Goal: Task Accomplishment & Management: Use online tool/utility

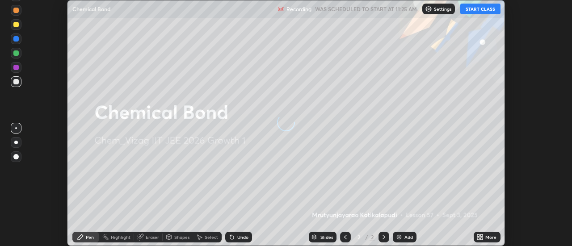
scroll to position [246, 571]
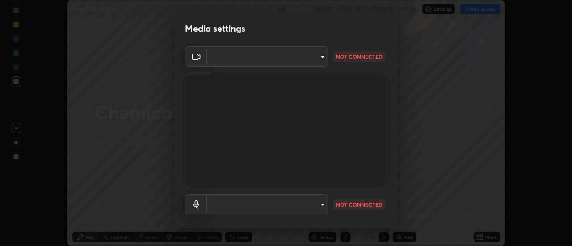
type input "c723edfc0cc56704e88ead927ce6bfe7304fb7a416d3890ce46841604a221c01"
type input "91a49c231547b01eae12f2a09d530e4e2f9489bd8a6a6f9c7bcab196378ef6e1"
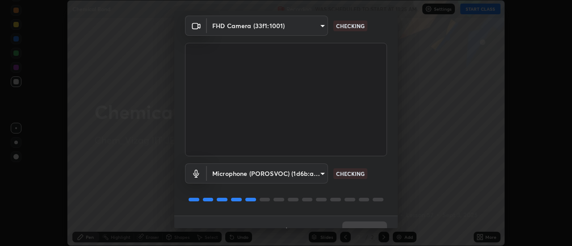
scroll to position [47, 0]
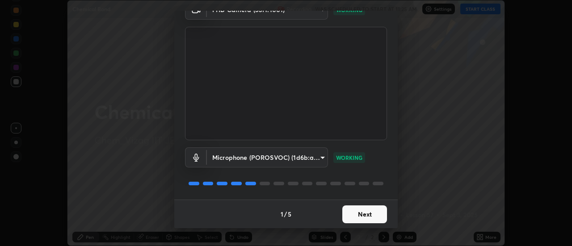
click at [367, 210] on button "Next" at bounding box center [364, 215] width 45 height 18
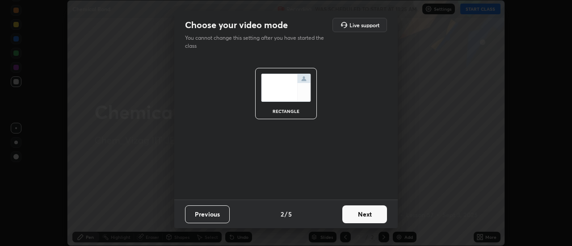
scroll to position [0, 0]
click at [366, 209] on button "Next" at bounding box center [364, 215] width 45 height 18
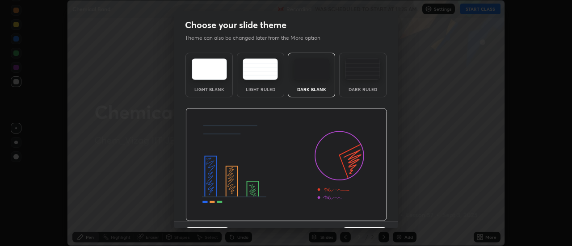
click at [366, 212] on img at bounding box center [286, 164] width 202 height 113
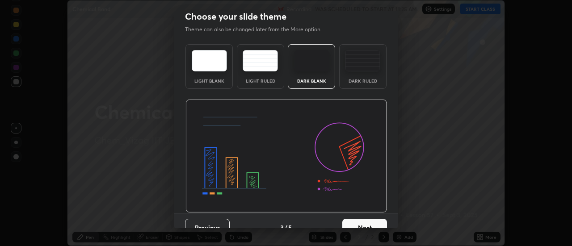
scroll to position [21, 0]
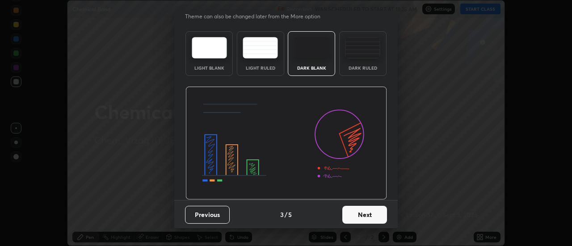
click at [372, 209] on button "Next" at bounding box center [364, 215] width 45 height 18
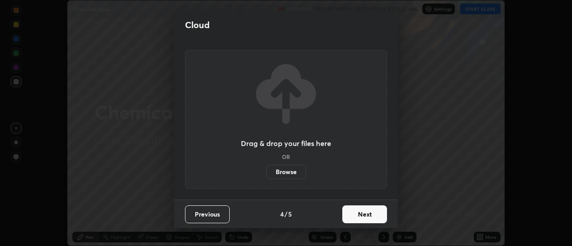
scroll to position [0, 0]
click at [364, 213] on button "Next" at bounding box center [364, 215] width 45 height 18
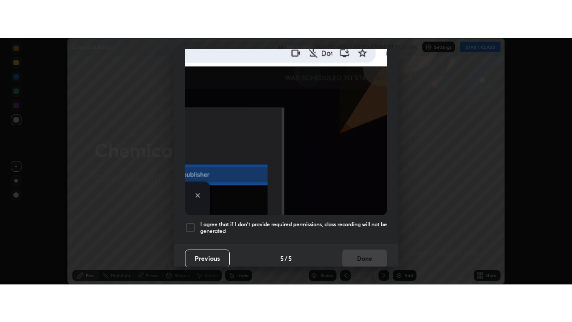
scroll to position [229, 0]
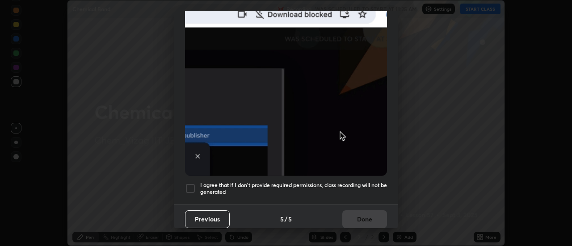
click at [189, 184] on div at bounding box center [190, 188] width 11 height 11
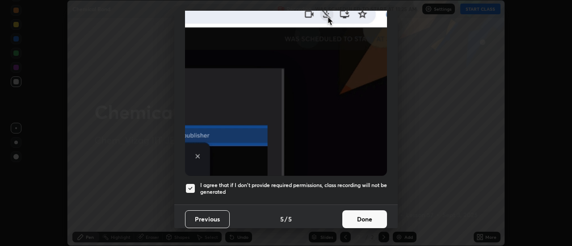
click at [365, 210] on button "Done" at bounding box center [364, 219] width 45 height 18
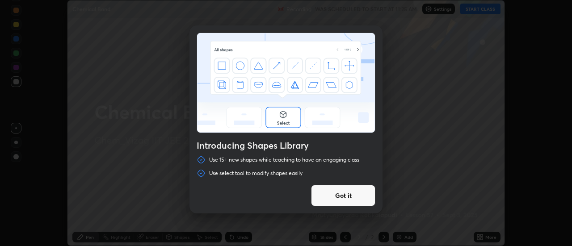
click at [407, 232] on div "Introducing Shapes Library Use 15+ new shapes while teaching to have an engagin…" at bounding box center [286, 123] width 572 height 246
click at [411, 186] on div "Introducing Shapes Library Use 15+ new shapes while teaching to have an engagin…" at bounding box center [286, 123] width 572 height 246
click at [406, 237] on div "Introducing Shapes Library Use 15+ new shapes while teaching to have an engagin…" at bounding box center [286, 123] width 572 height 246
click at [360, 192] on button "Got it" at bounding box center [343, 195] width 64 height 21
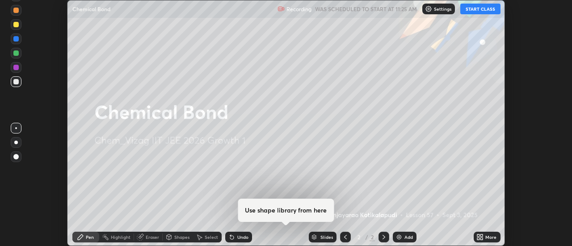
click at [406, 237] on div "Add" at bounding box center [408, 237] width 8 height 4
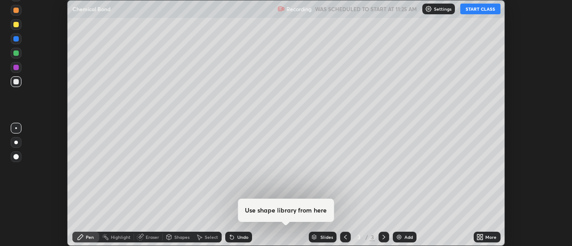
click at [490, 236] on div "More" at bounding box center [490, 237] width 11 height 4
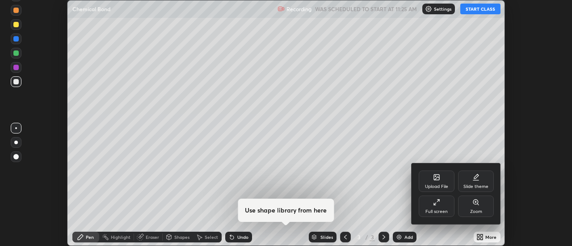
click at [435, 204] on icon at bounding box center [435, 204] width 2 height 2
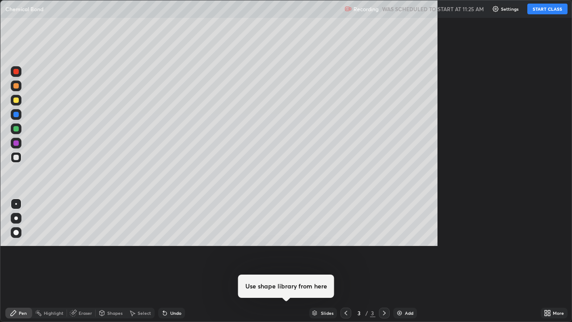
scroll to position [322, 572]
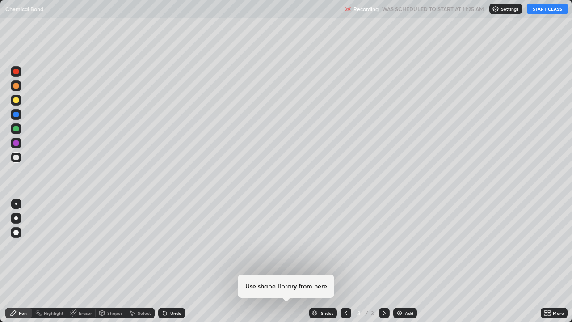
click at [542, 8] on button "START CLASS" at bounding box center [547, 9] width 40 height 11
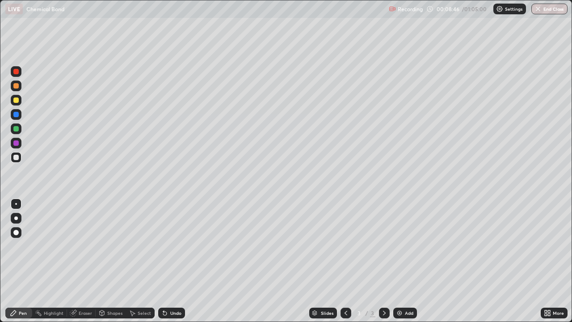
click at [412, 246] on div "Add" at bounding box center [409, 313] width 8 height 4
click at [409, 246] on div "Add" at bounding box center [409, 313] width 8 height 4
click at [407, 246] on div "Add" at bounding box center [409, 313] width 8 height 4
click at [84, 246] on div "Eraser" at bounding box center [85, 313] width 13 height 4
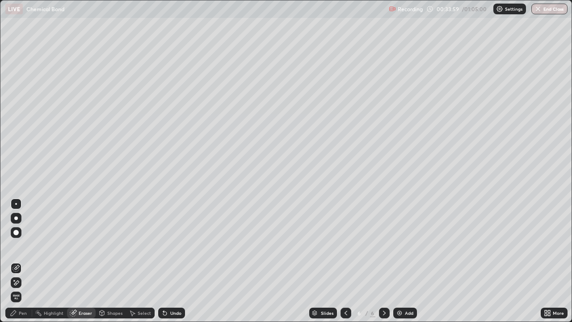
click at [16, 246] on div "Pen" at bounding box center [18, 312] width 27 height 11
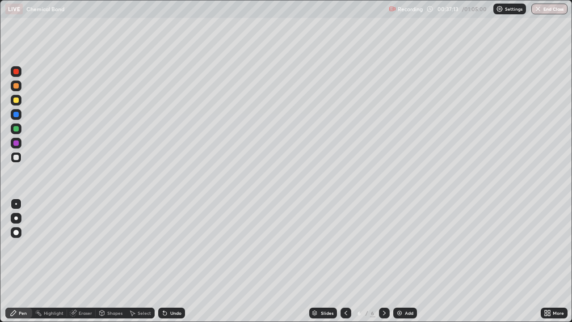
click at [408, 246] on div "Add" at bounding box center [409, 313] width 8 height 4
click at [403, 246] on div "Add" at bounding box center [405, 312] width 24 height 11
click at [552, 9] on button "End Class" at bounding box center [549, 9] width 35 height 11
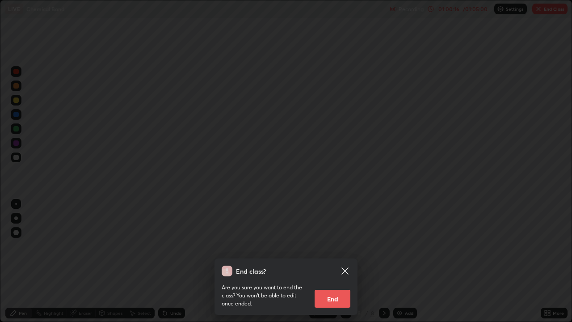
click at [346, 246] on icon at bounding box center [344, 270] width 7 height 7
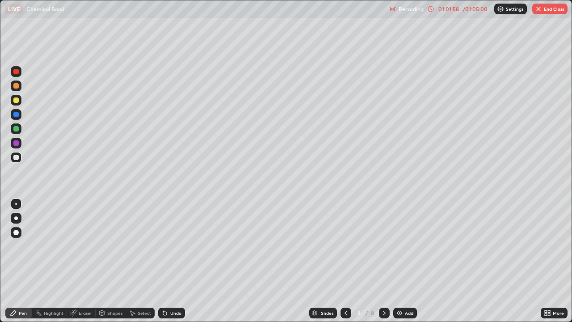
click at [547, 11] on button "End Class" at bounding box center [549, 9] width 35 height 11
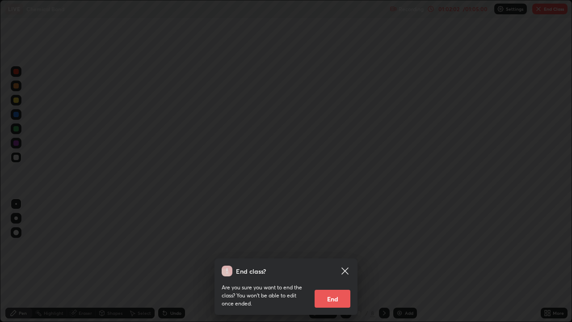
click at [336, 246] on button "End" at bounding box center [333, 299] width 36 height 18
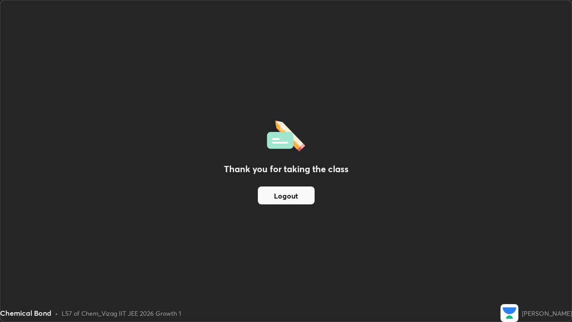
click at [313, 62] on div "Thank you for taking the class Logout" at bounding box center [285, 160] width 571 height 321
